Goal: Task Accomplishment & Management: Manage account settings

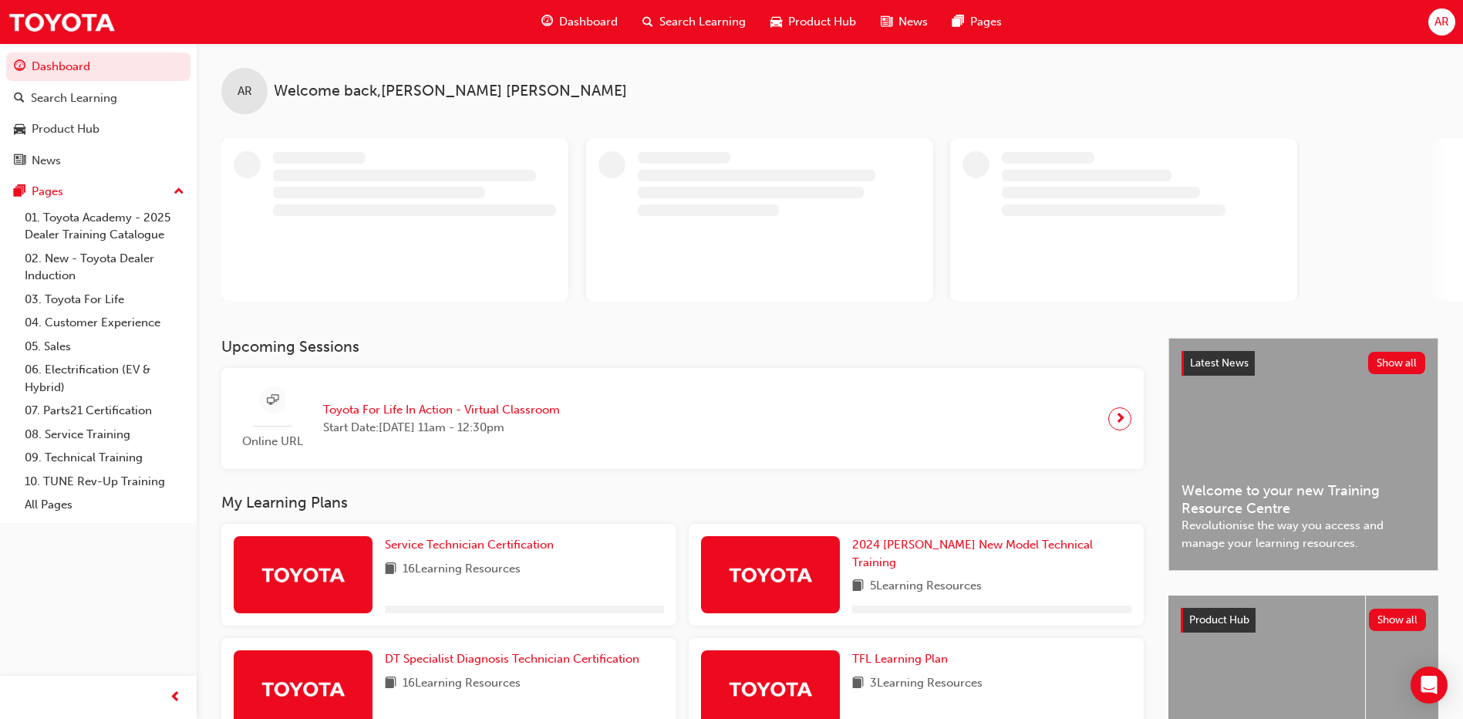
click at [1442, 29] on span "AR" at bounding box center [1442, 22] width 15 height 18
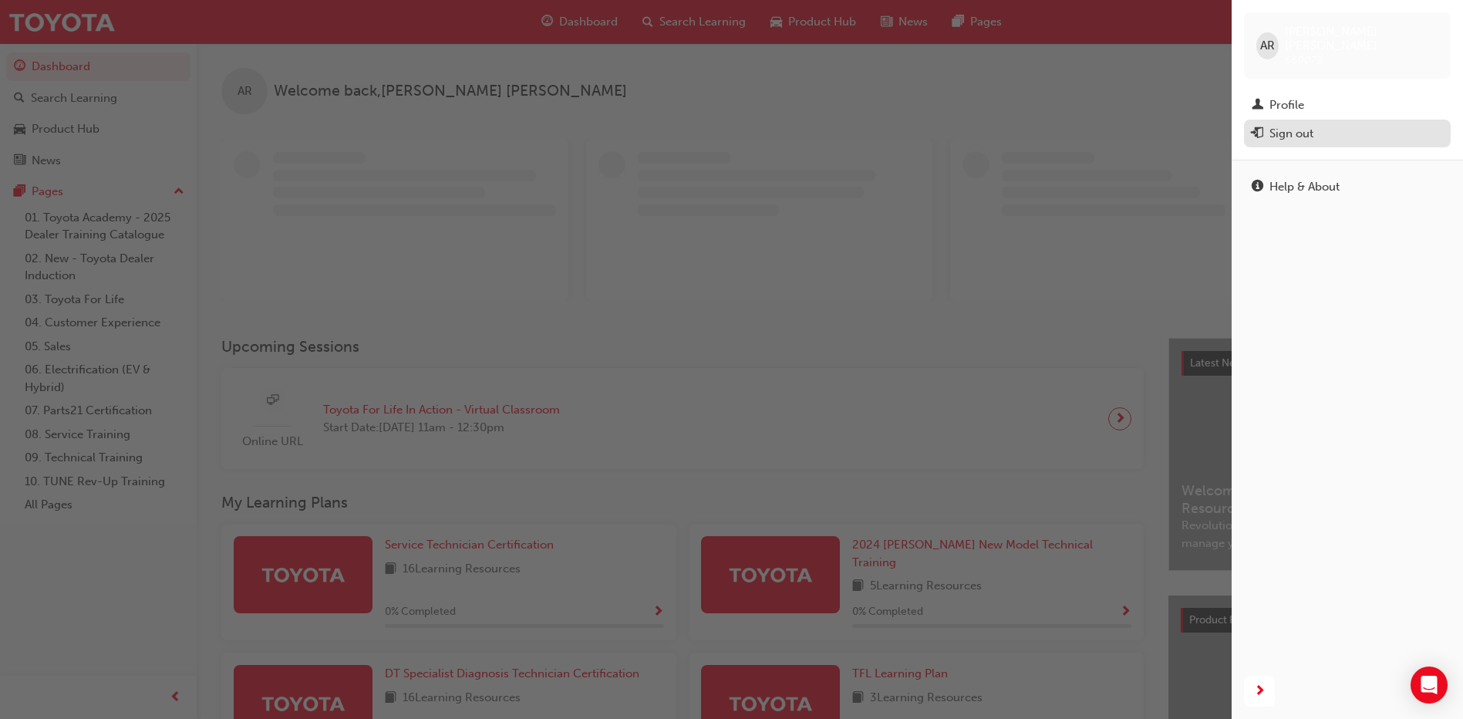
click at [1347, 131] on button "Sign out" at bounding box center [1347, 134] width 207 height 29
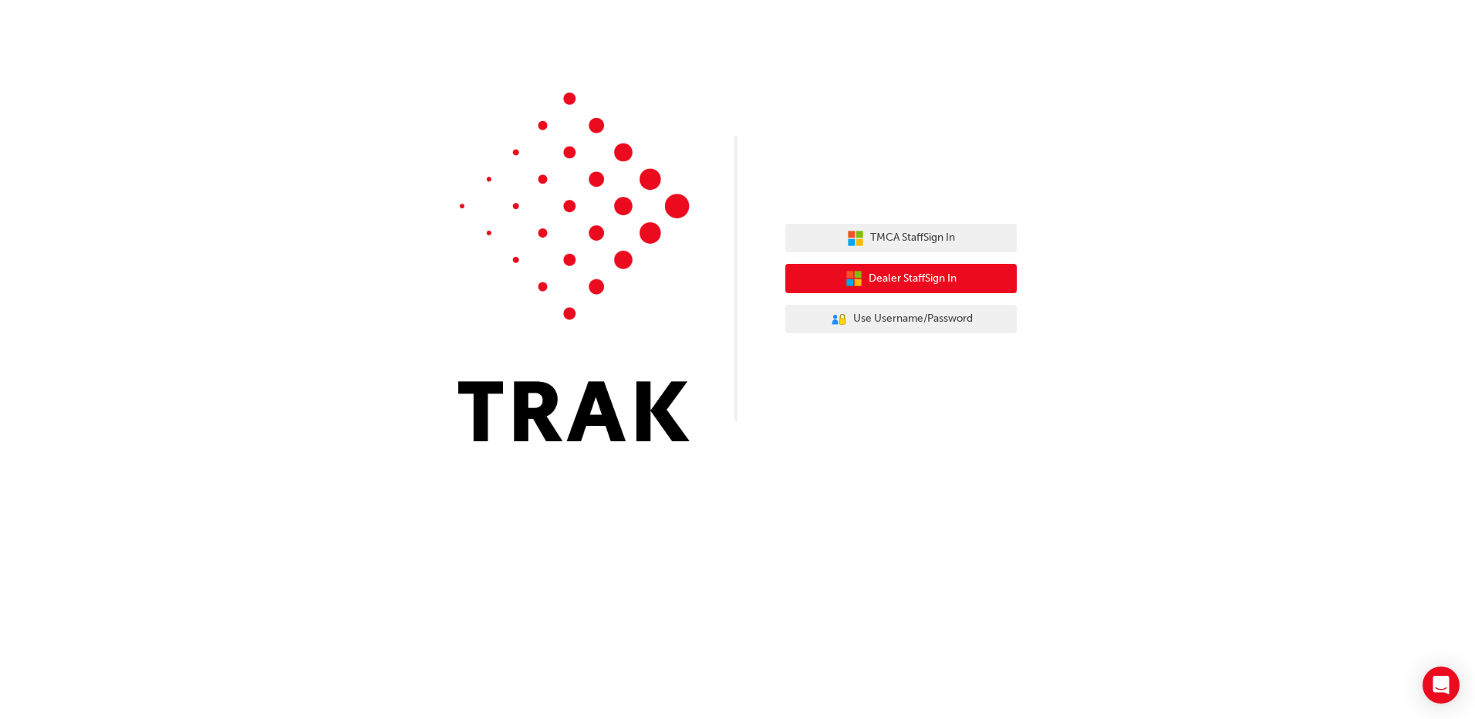
click at [925, 268] on button "Dealer Staff Sign In" at bounding box center [900, 278] width 231 height 29
click at [899, 280] on span "Dealer Staff Sign In" at bounding box center [913, 279] width 88 height 18
